Goal: Task Accomplishment & Management: Use online tool/utility

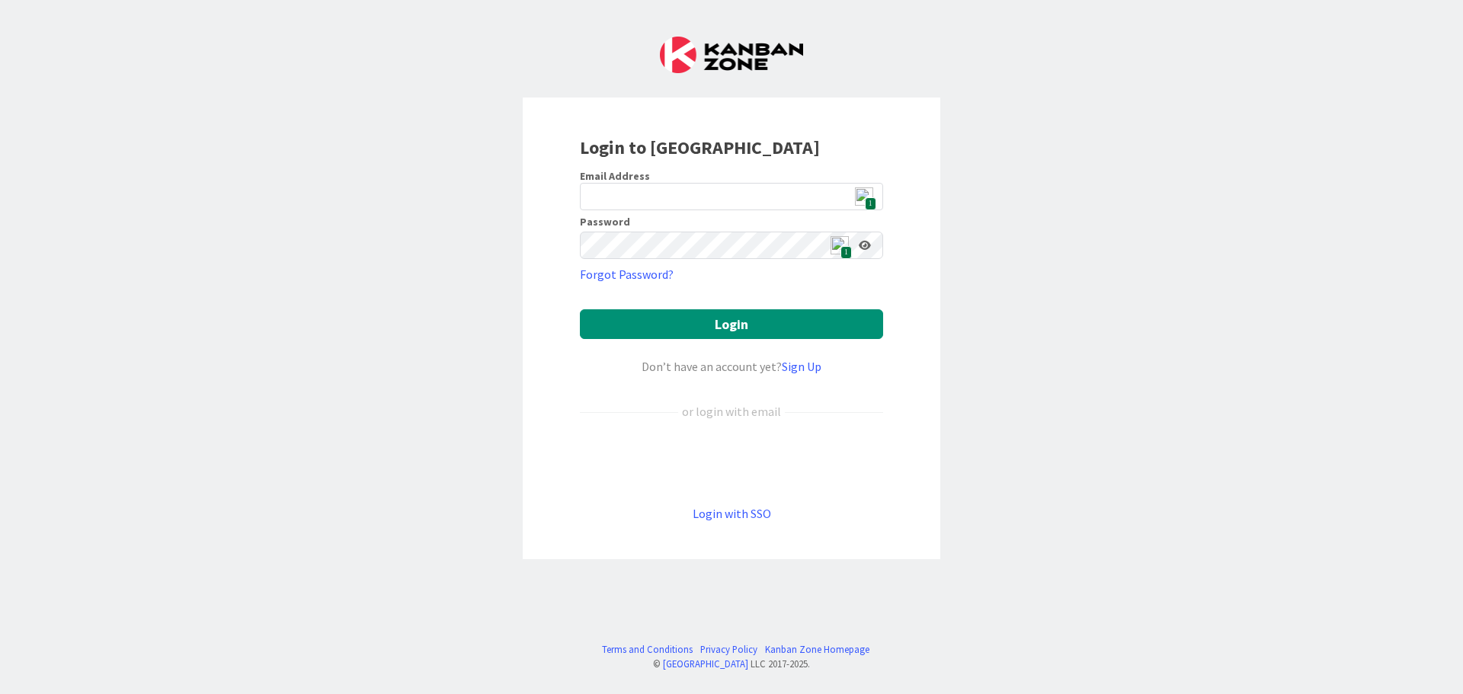
click at [870, 197] on span "1" at bounding box center [870, 203] width 11 height 13
type input "[EMAIL_ADDRESS][DOMAIN_NAME]"
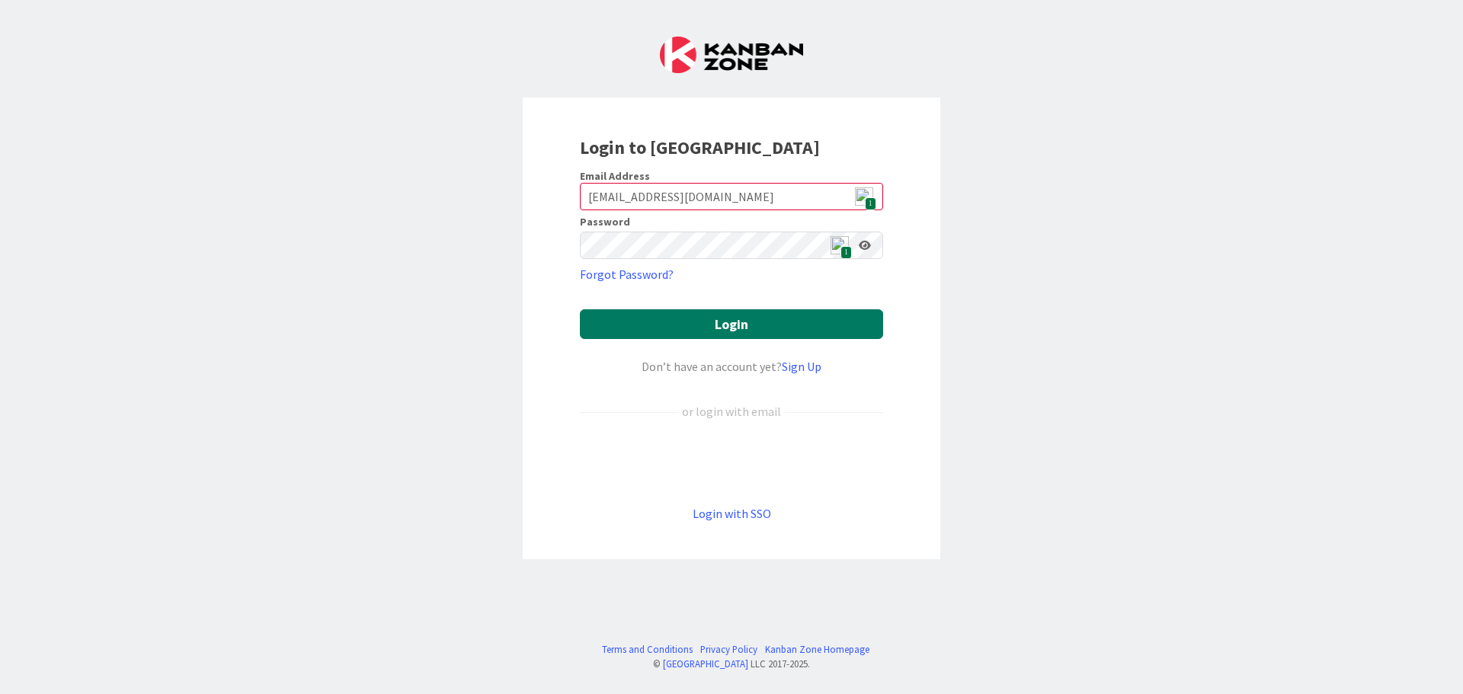
drag, startPoint x: 753, startPoint y: 319, endPoint x: 764, endPoint y: 319, distance: 10.7
click at [755, 319] on button "Login" at bounding box center [731, 324] width 303 height 30
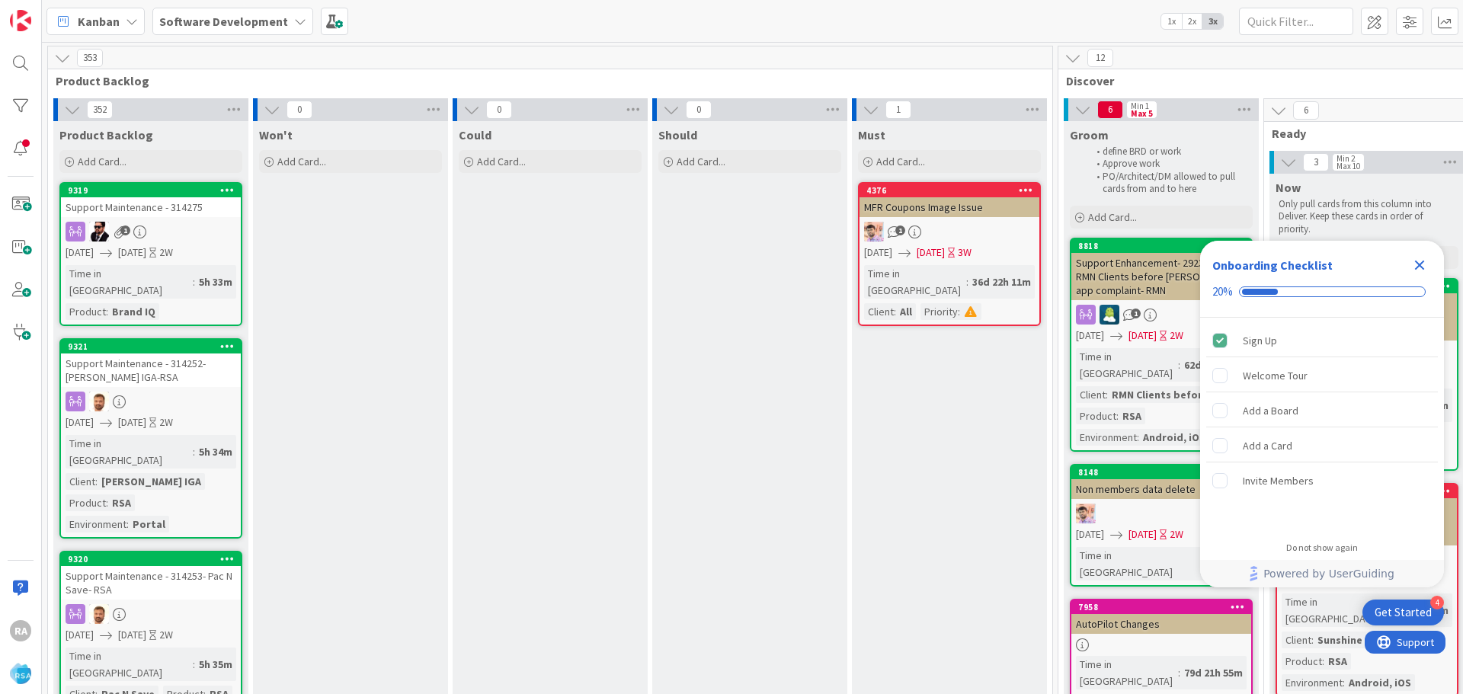
click at [69, 113] on icon at bounding box center [72, 109] width 17 height 17
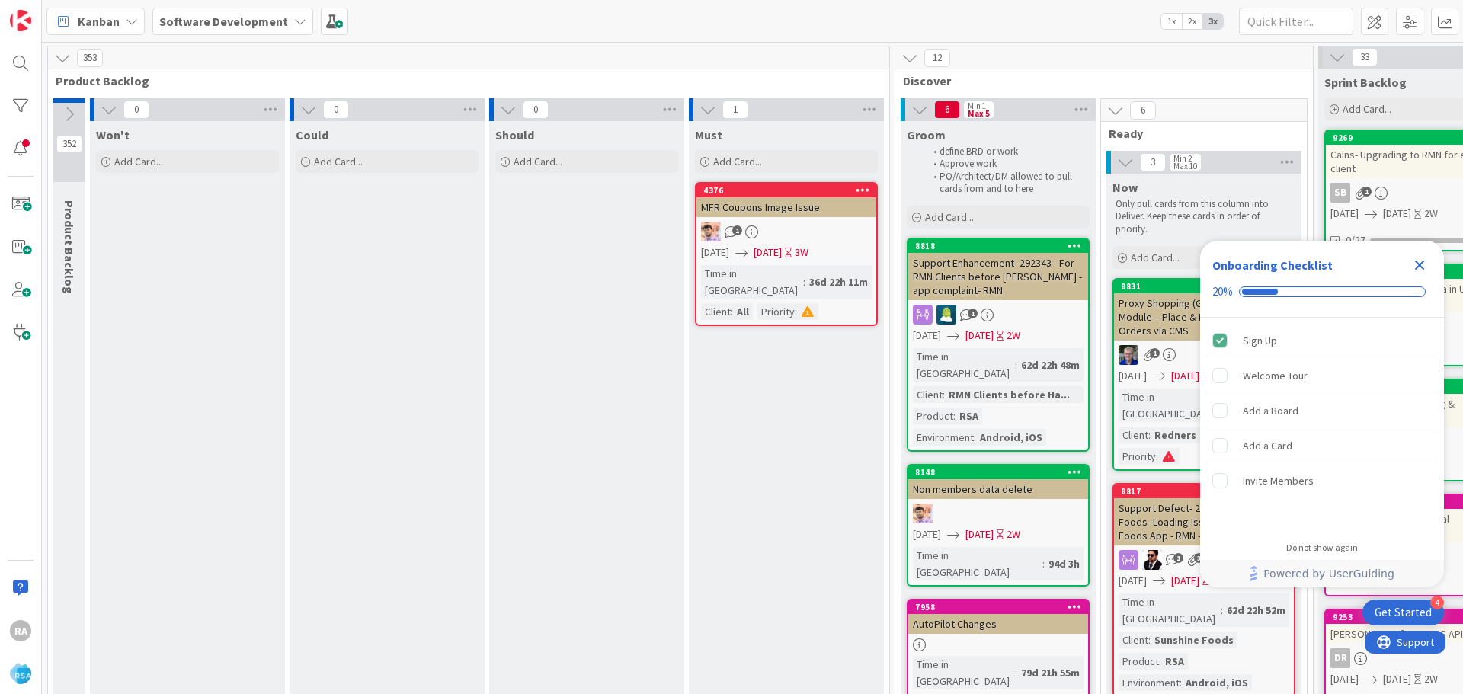
click at [69, 113] on icon at bounding box center [69, 114] width 17 height 17
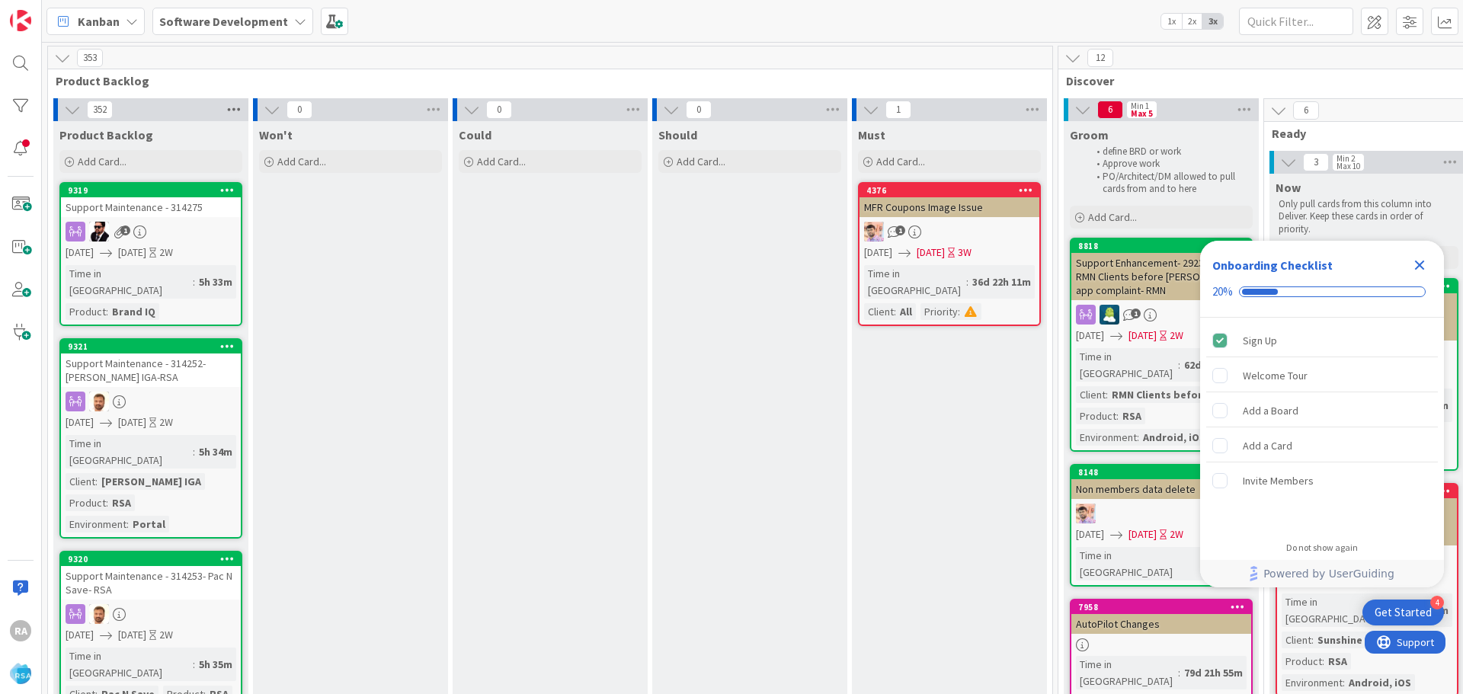
click at [230, 109] on icon at bounding box center [234, 109] width 20 height 23
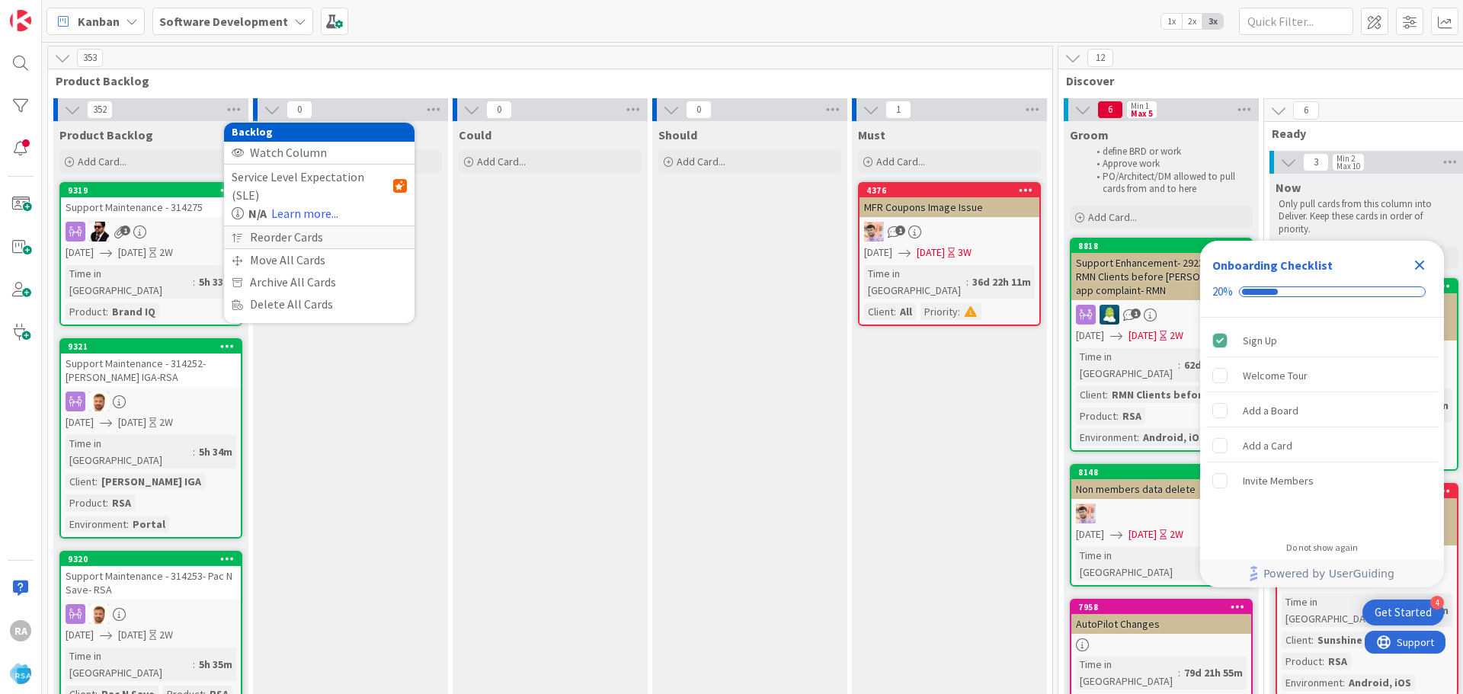
click at [239, 233] on icon at bounding box center [237, 237] width 11 height 9
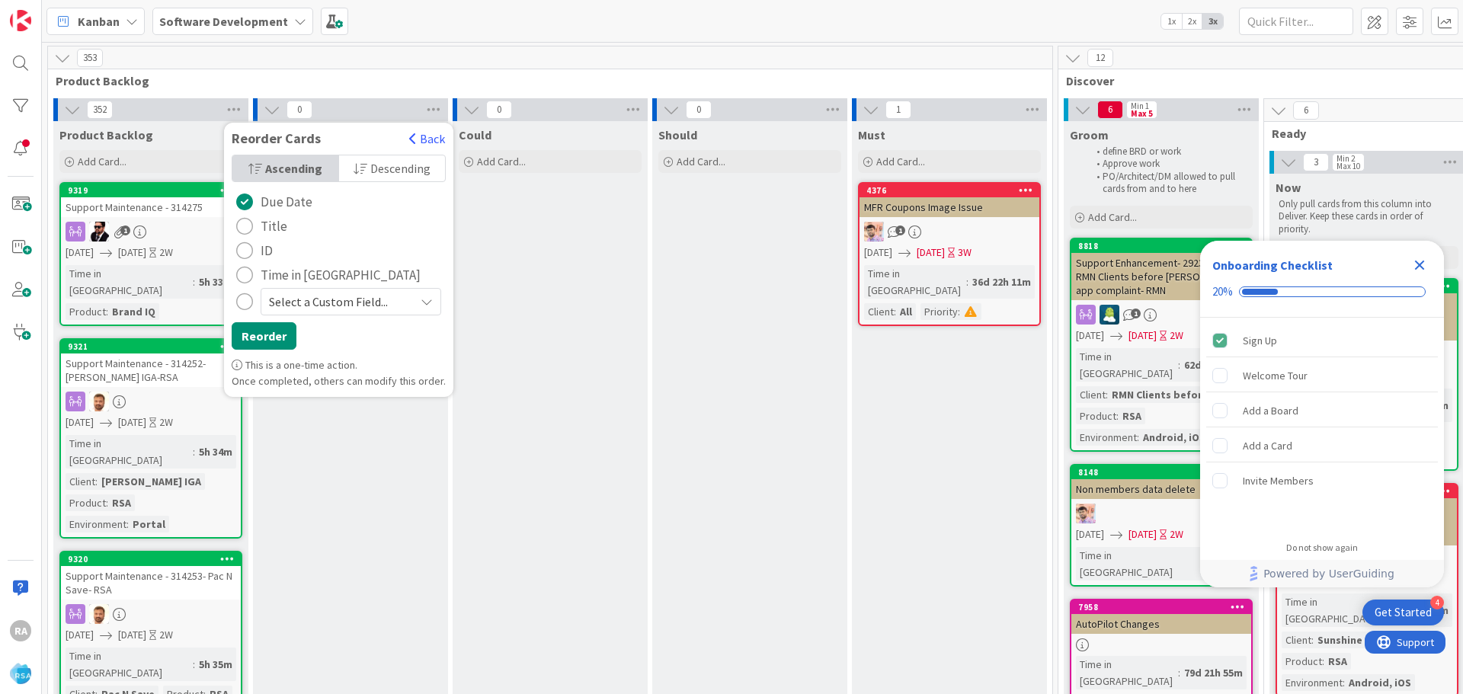
click at [387, 296] on span "Select a Custom Field..." at bounding box center [338, 301] width 138 height 21
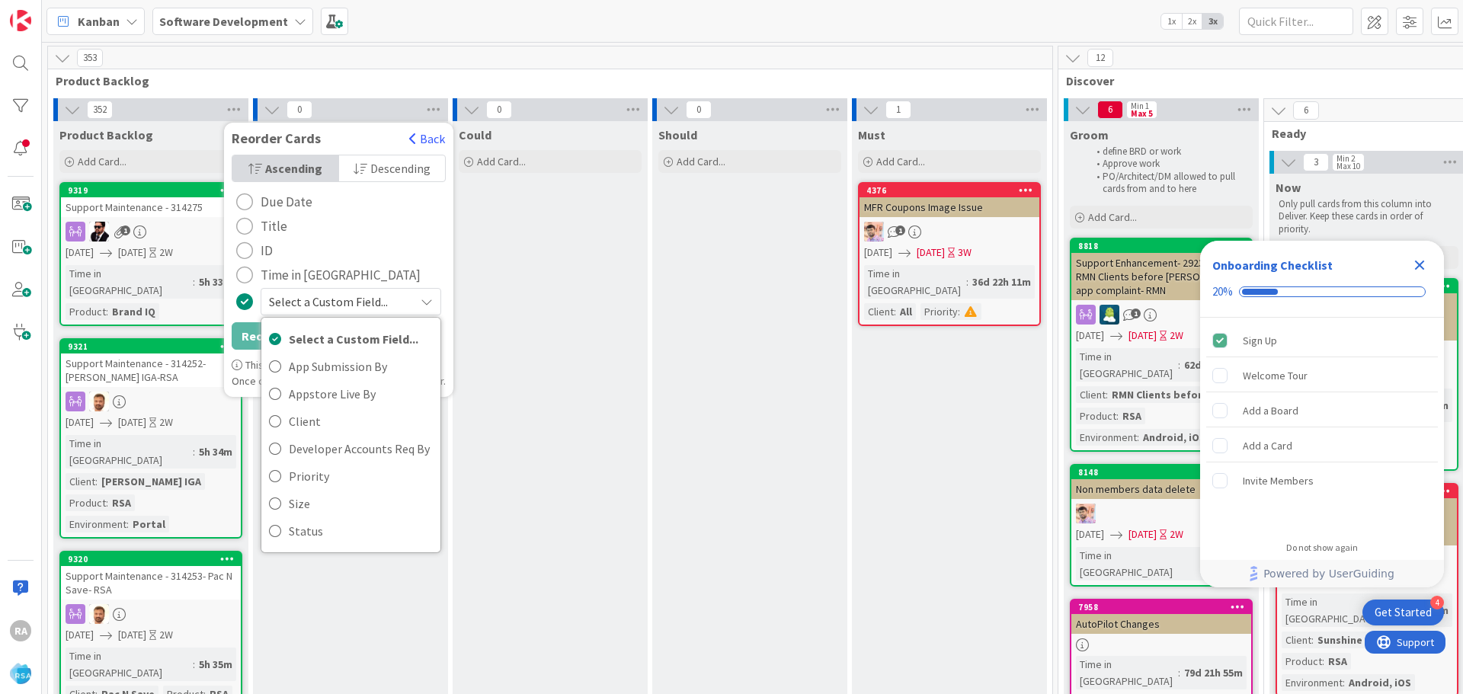
click at [409, 239] on div "Ascending Descending Due Date Title ID Time in Column Select a Custom Field... …" at bounding box center [338, 256] width 229 height 203
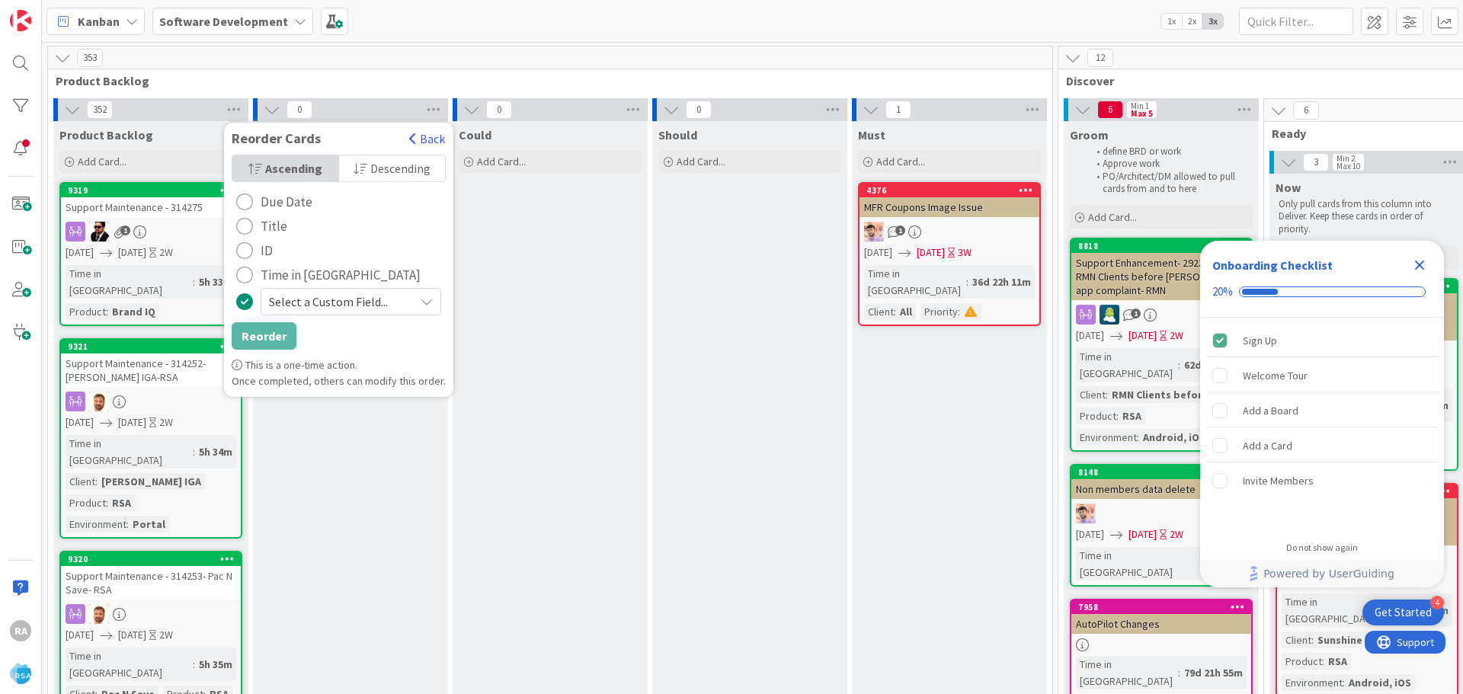
click at [248, 200] on div "radio" at bounding box center [244, 202] width 17 height 17
click at [275, 334] on button "Reorder" at bounding box center [264, 335] width 65 height 27
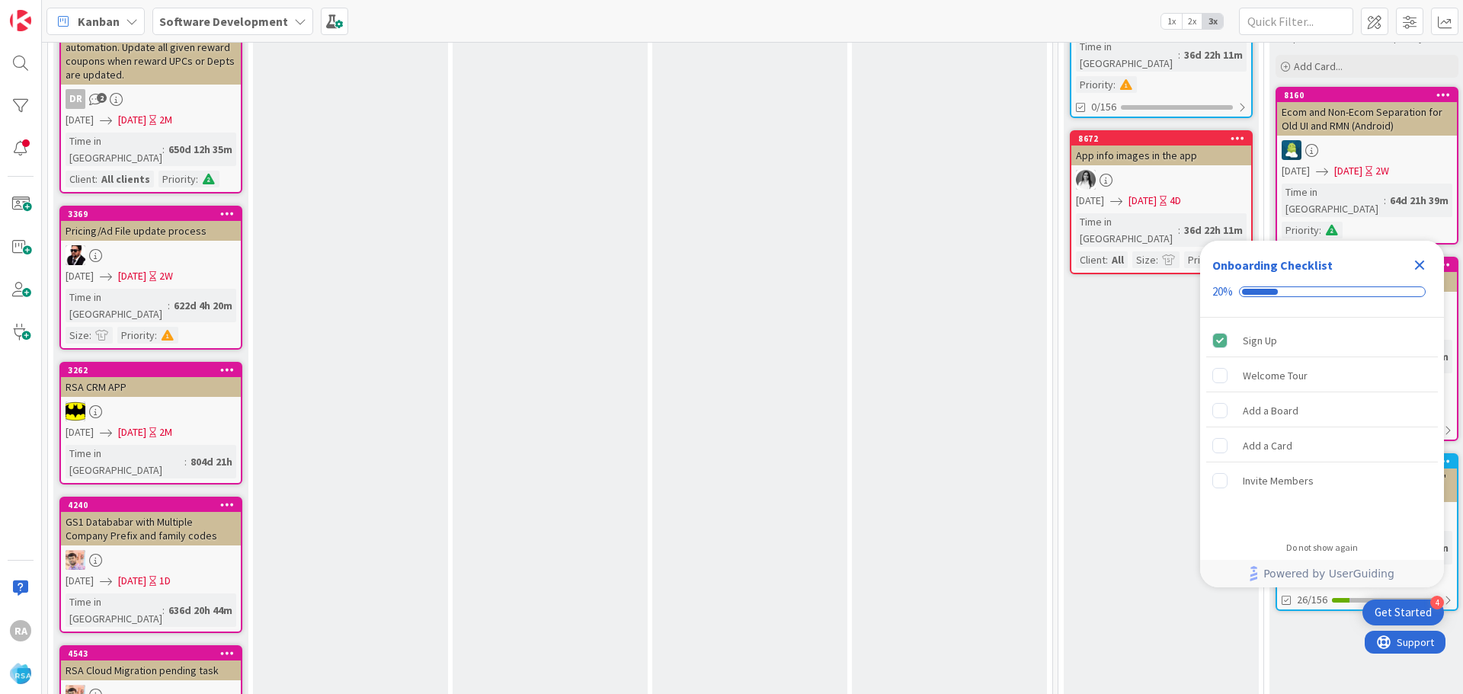
scroll to position [1219, 0]
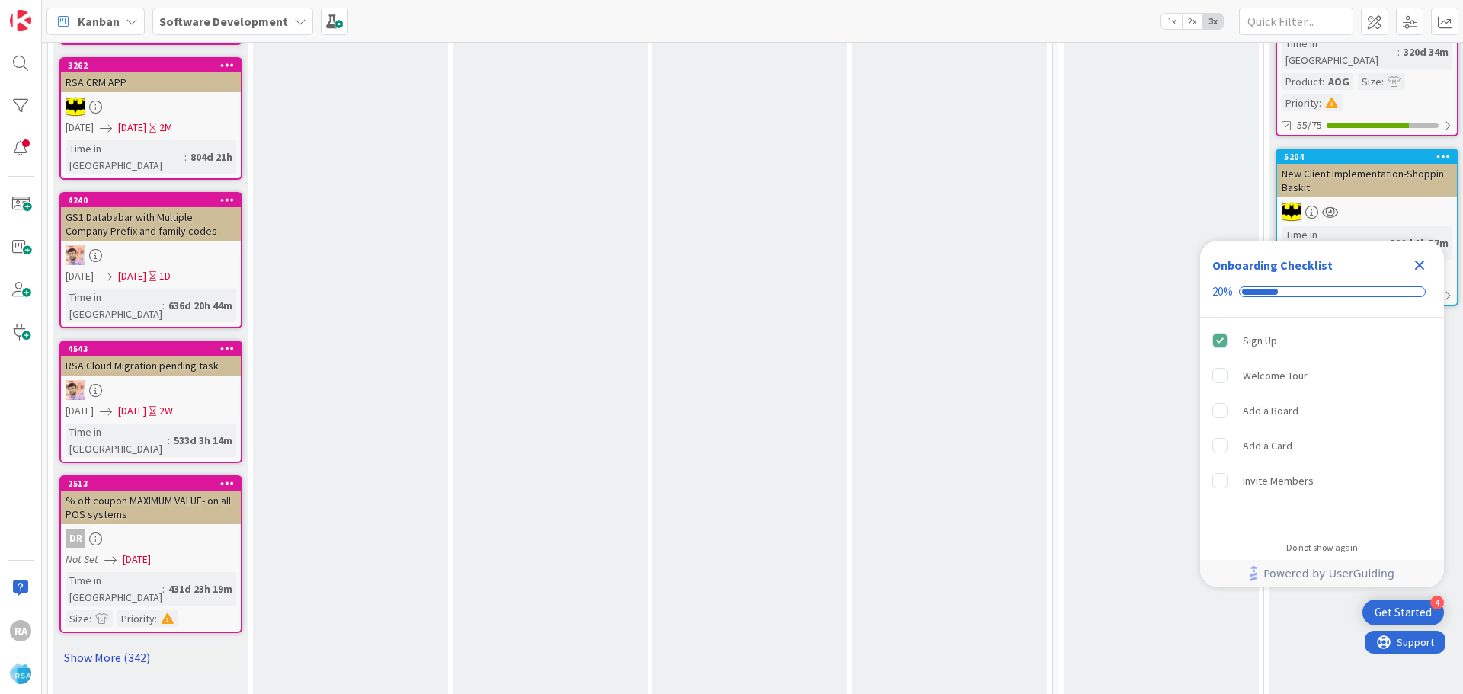
click at [114, 646] on link "Show More (342)" at bounding box center [150, 658] width 183 height 24
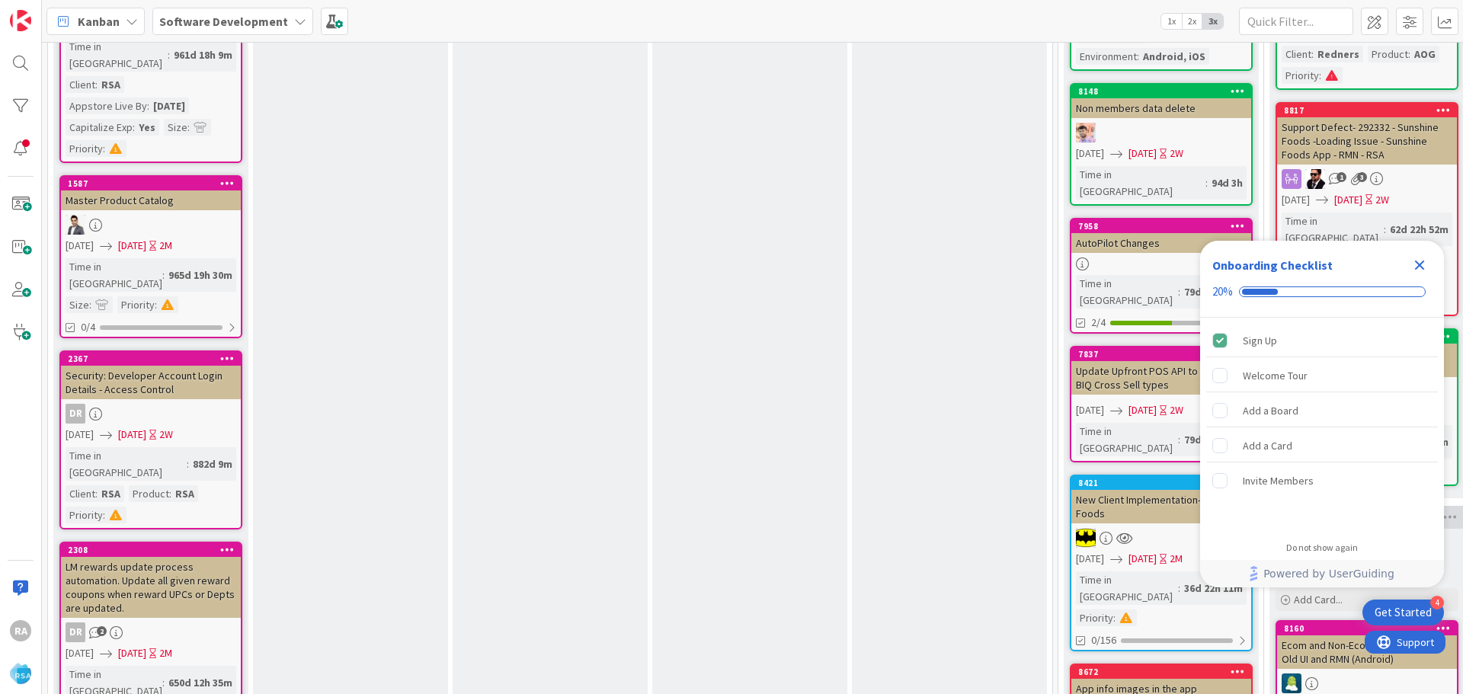
scroll to position [0, 0]
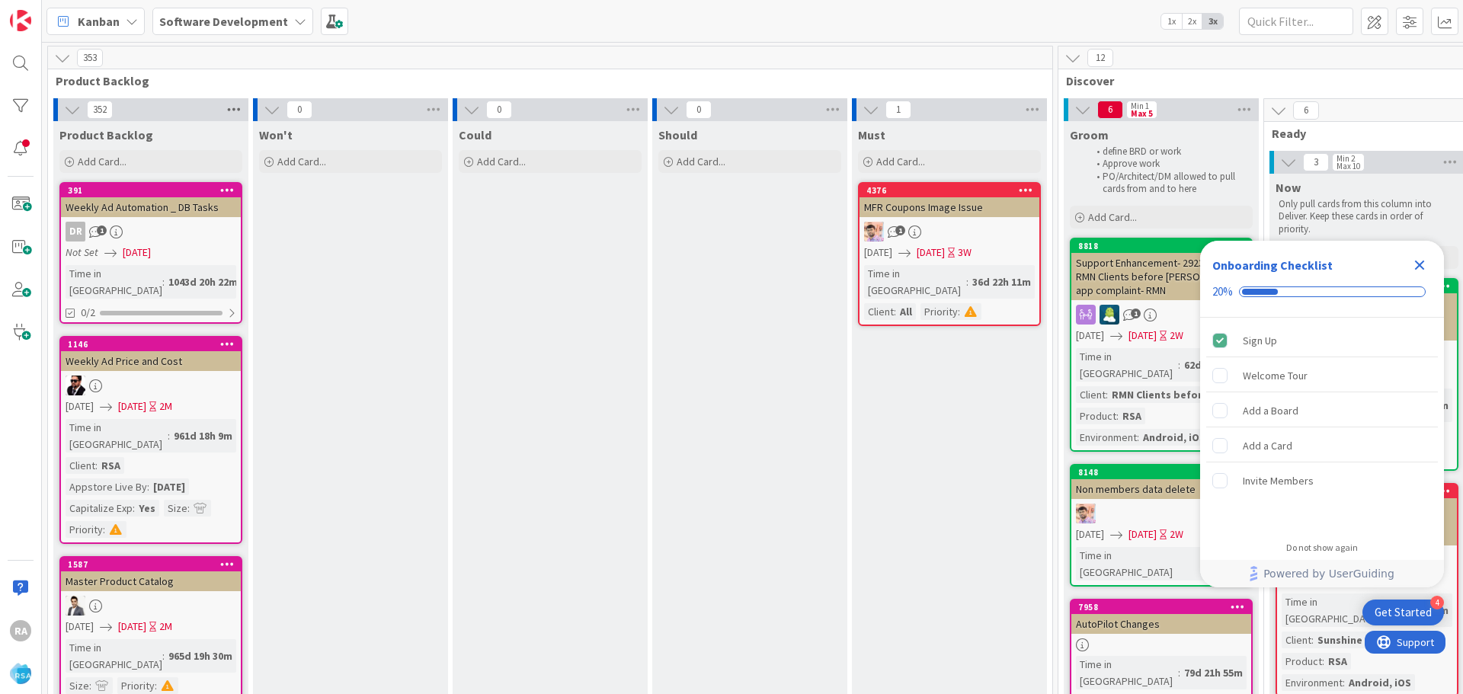
click at [225, 114] on icon at bounding box center [234, 109] width 20 height 23
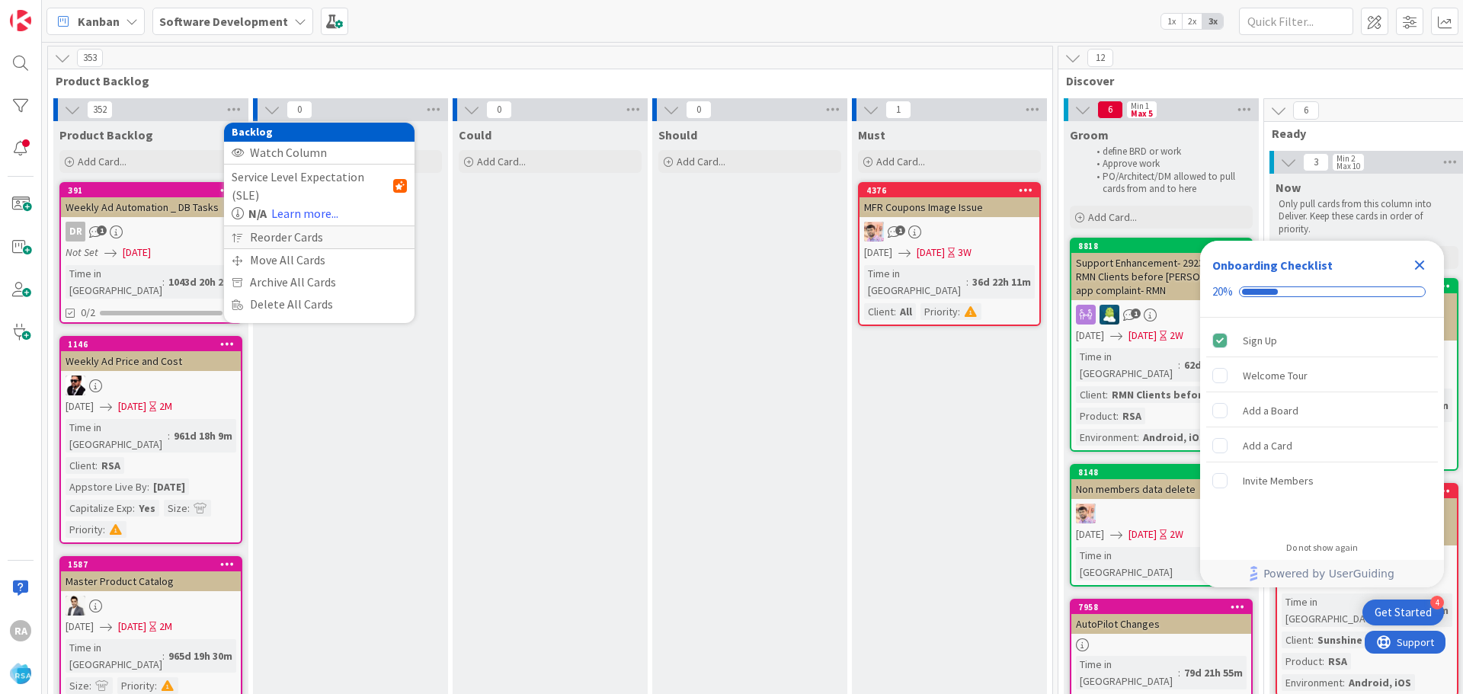
click at [248, 226] on div "Reorder Cards" at bounding box center [319, 237] width 191 height 22
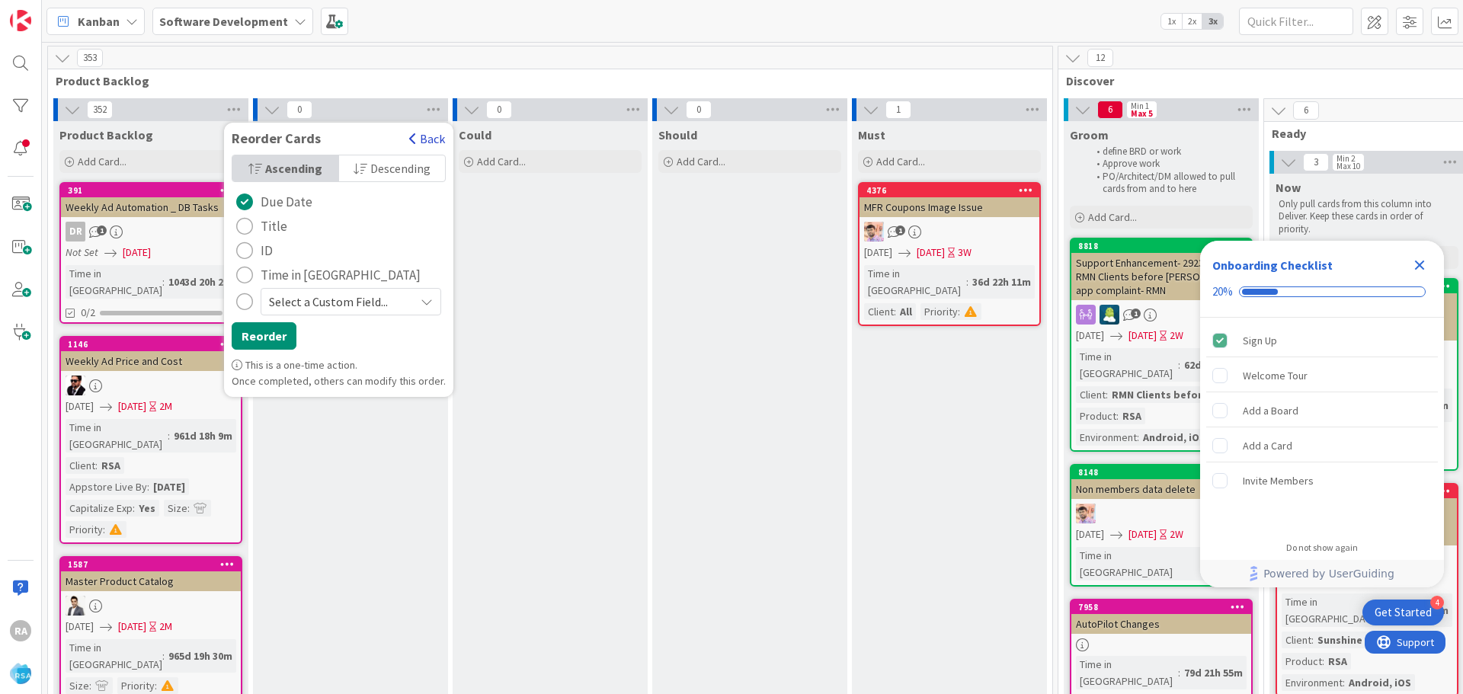
click at [414, 136] on button "Back" at bounding box center [427, 138] width 37 height 17
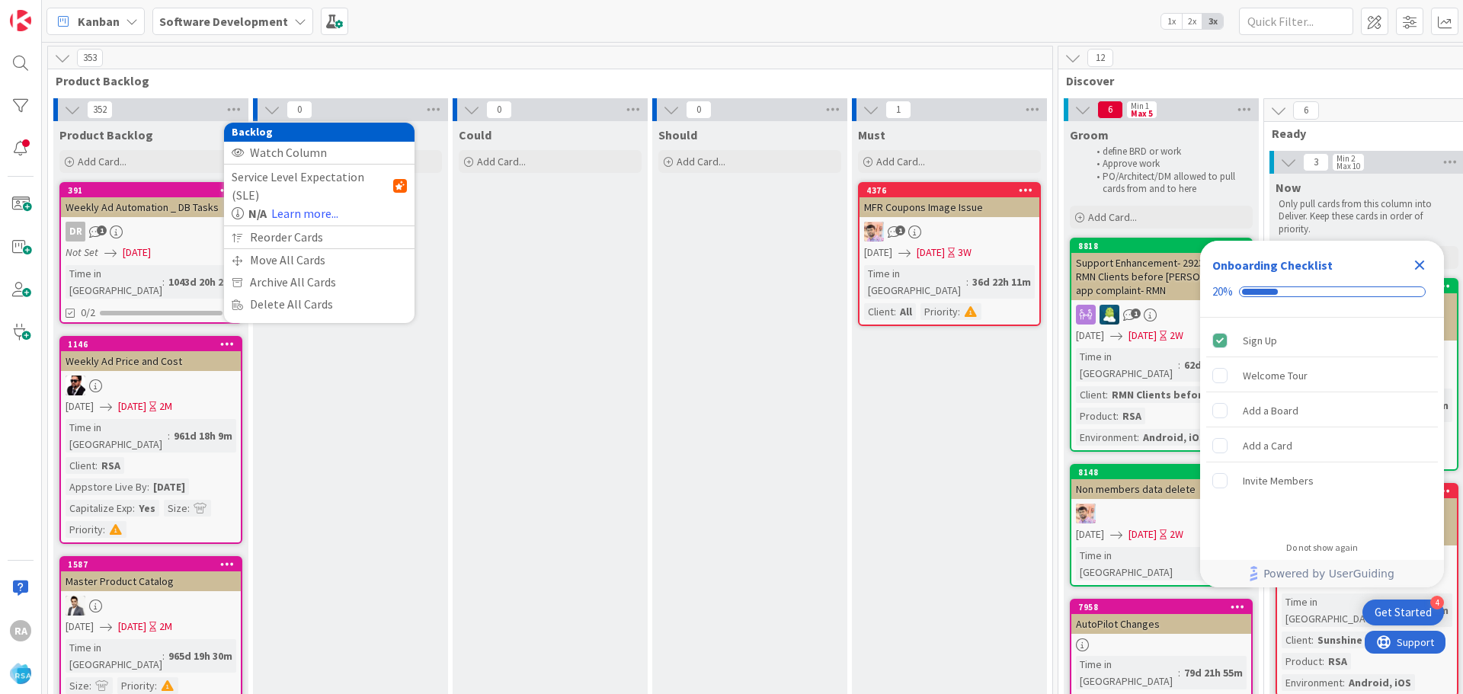
click at [204, 117] on div "352 Backlog Watch Column Service Level Expectation (SLE) N/A Learn more... Reor…" at bounding box center [150, 109] width 195 height 23
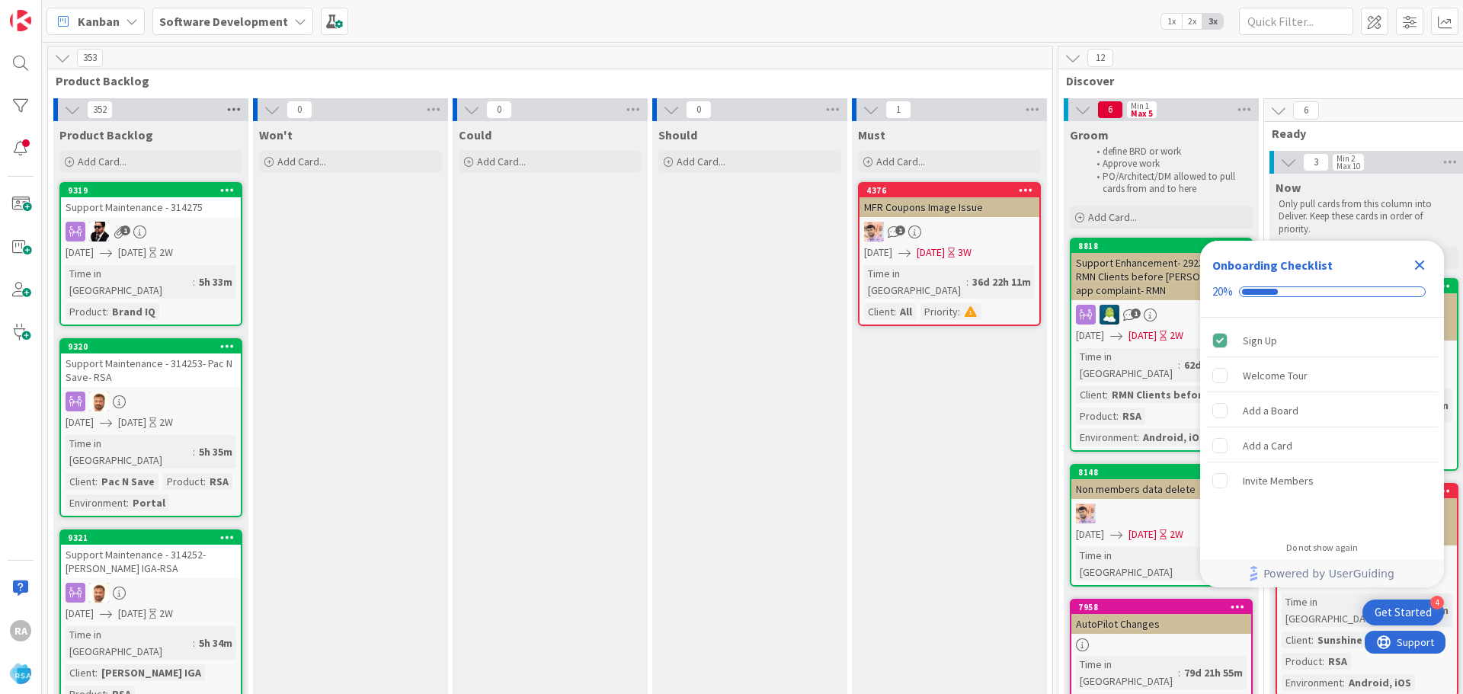
click at [241, 110] on icon at bounding box center [234, 109] width 20 height 23
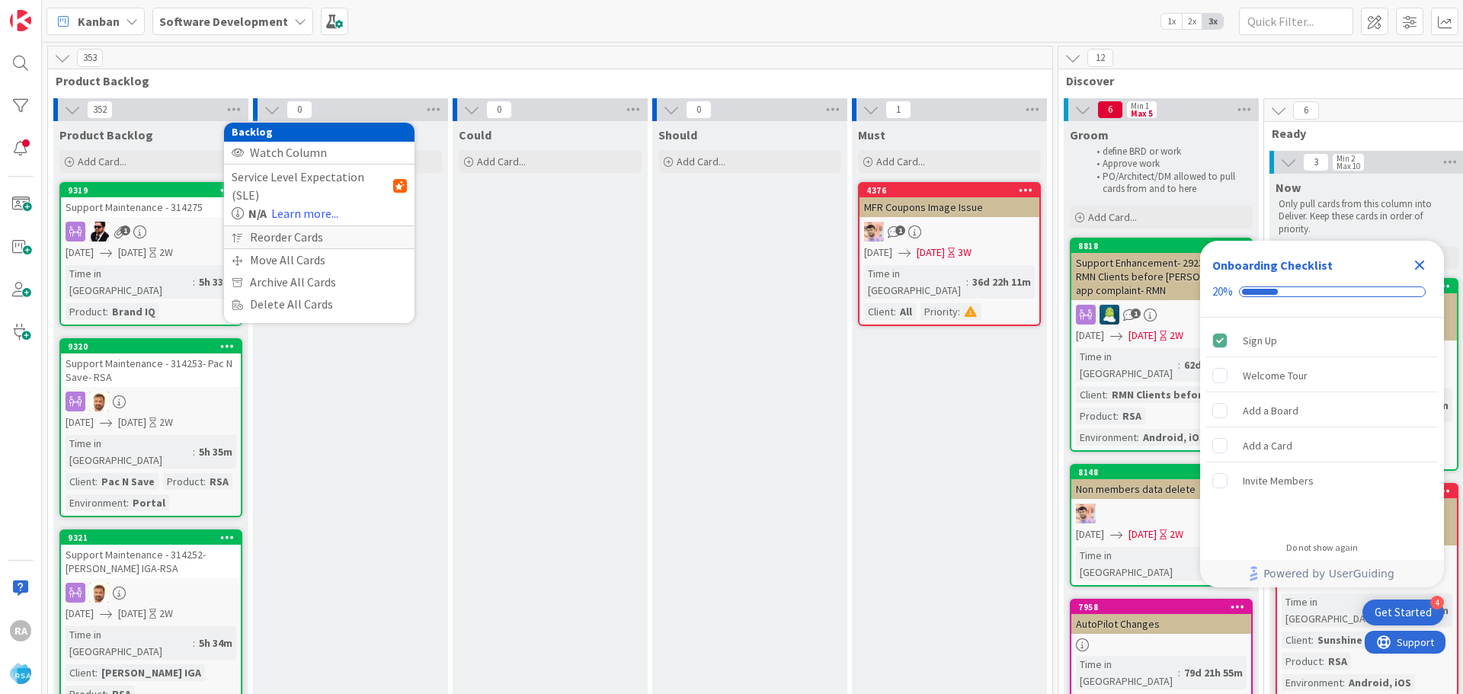
click at [291, 226] on div "Reorder Cards" at bounding box center [319, 237] width 191 height 22
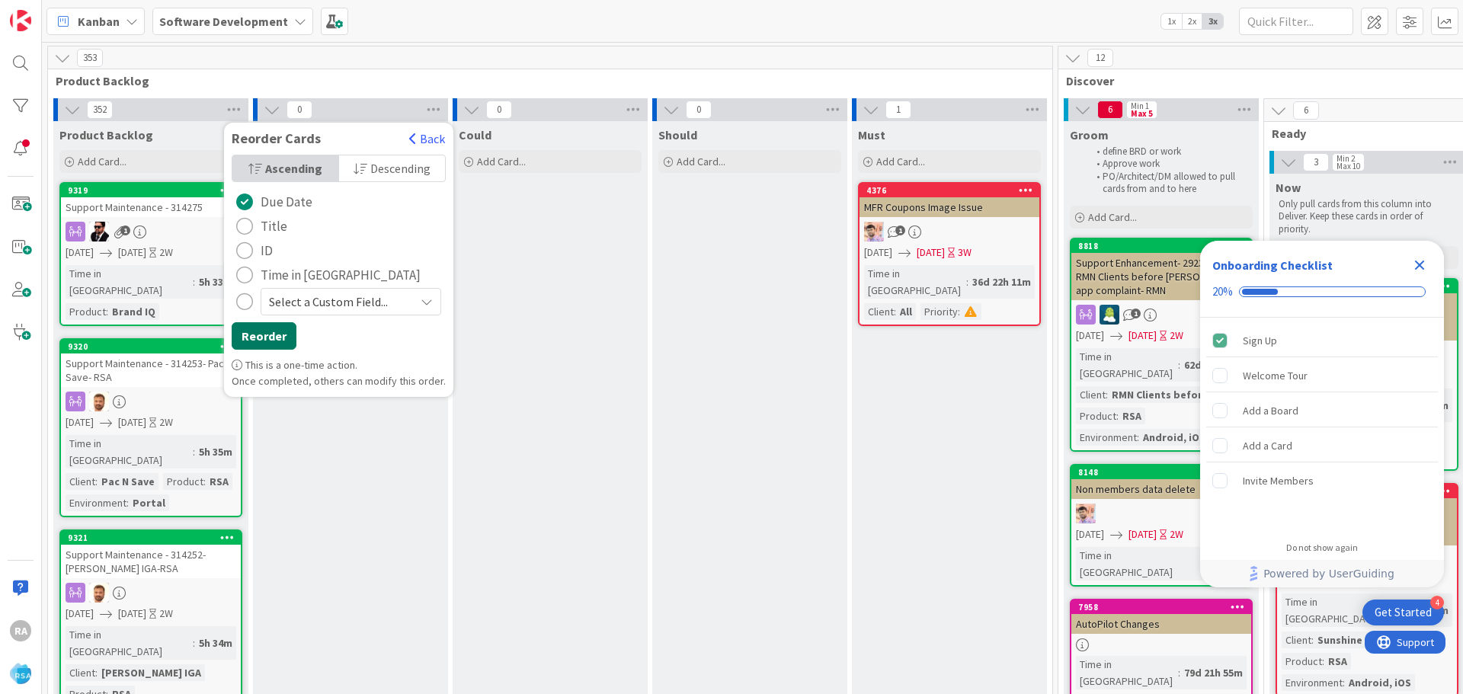
click at [270, 338] on button "Reorder" at bounding box center [264, 335] width 65 height 27
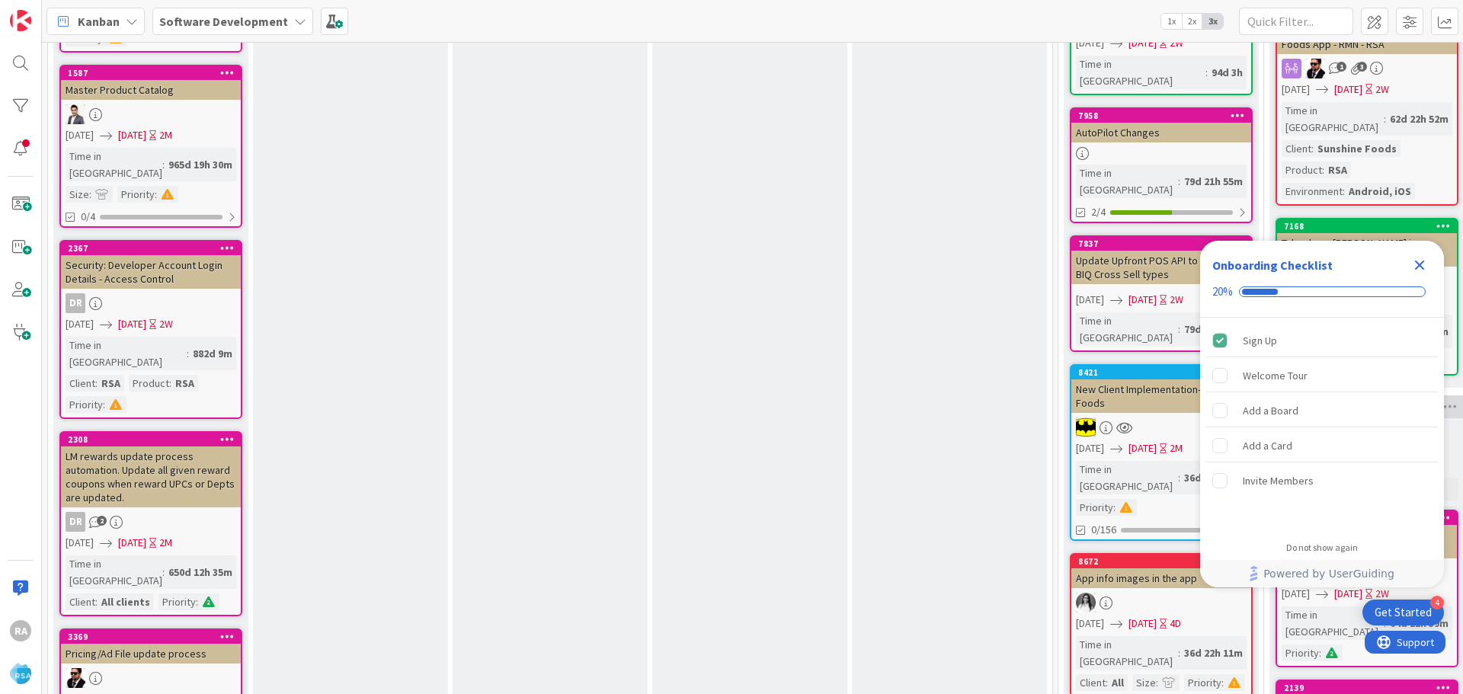
scroll to position [381, 0]
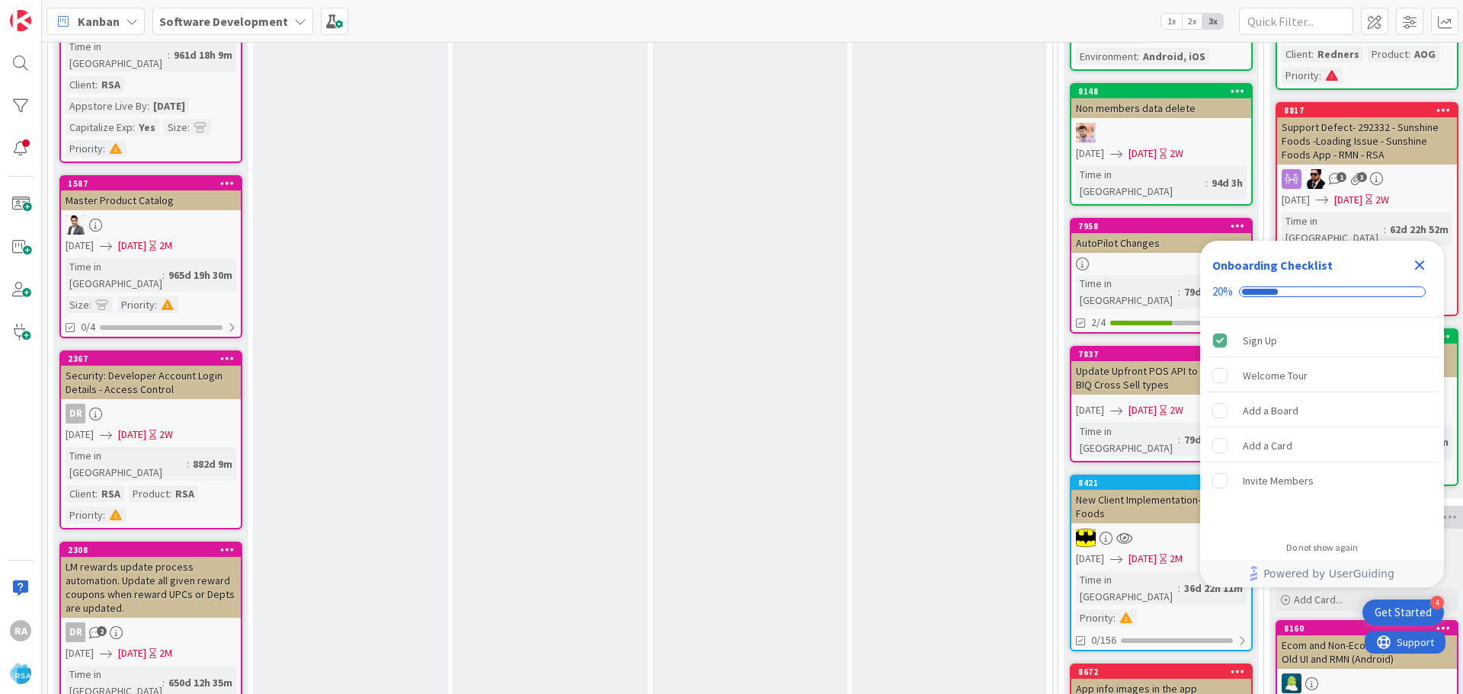
click at [1423, 264] on icon "Close Checklist" at bounding box center [1420, 265] width 18 height 18
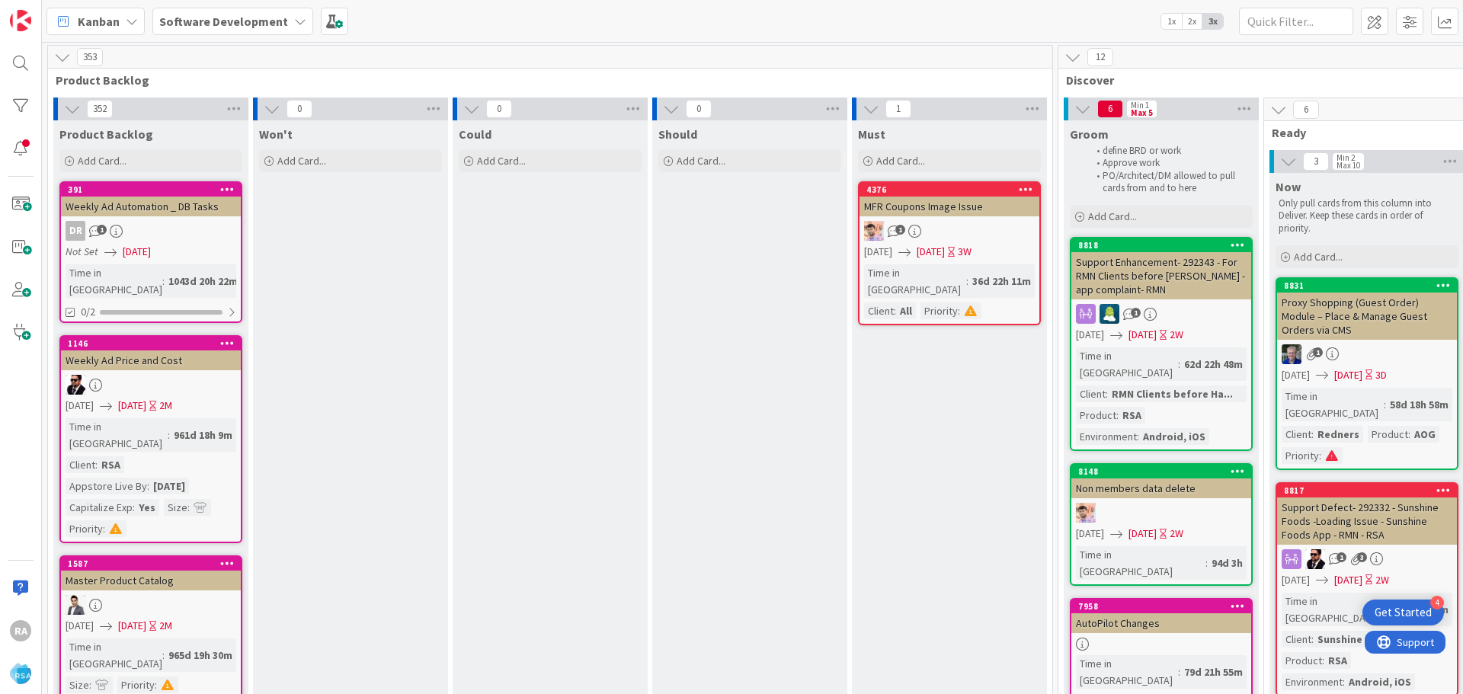
scroll to position [0, 0]
click at [227, 107] on icon at bounding box center [234, 109] width 20 height 23
